Goal: Connect with others: Connect with others

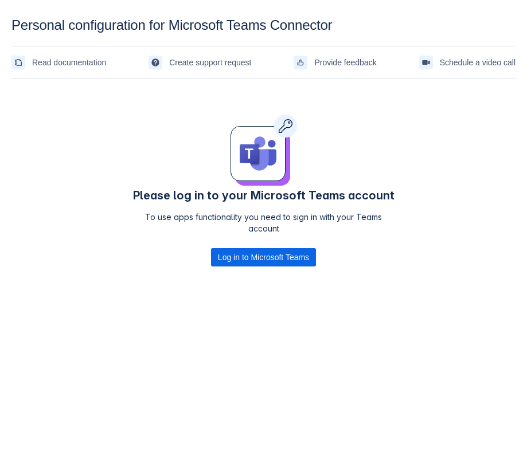
click at [319, 329] on body "Personal configuration for Microsoft Teams Connector Read documentation Create …" at bounding box center [263, 248] width 527 height 463
click at [279, 255] on span "Log in to Microsoft Teams" at bounding box center [263, 257] width 91 height 18
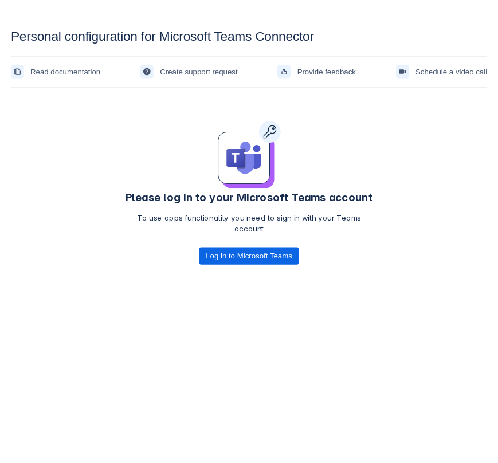
scroll to position [1, 0]
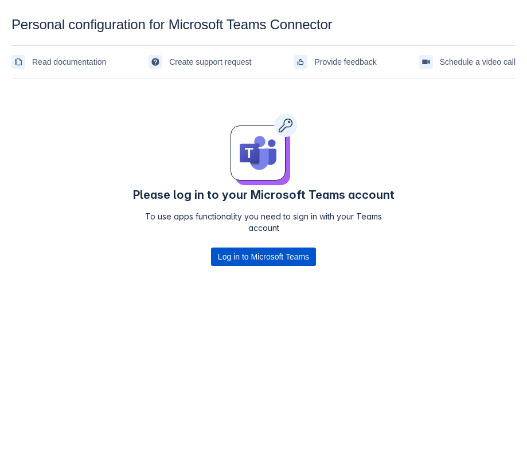
click at [278, 252] on span "Log in to Microsoft Teams" at bounding box center [263, 257] width 91 height 18
